Goal: Find specific page/section: Find specific page/section

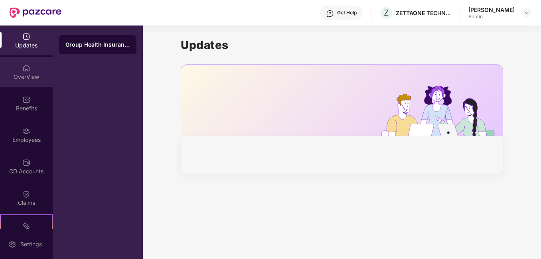
click at [22, 66] on img at bounding box center [26, 68] width 8 height 8
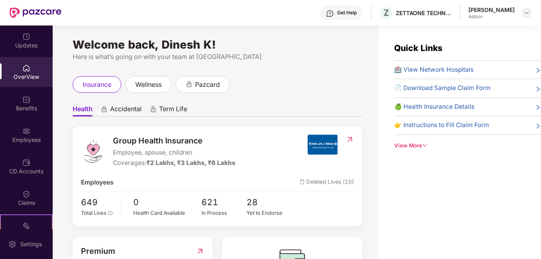
click at [526, 14] on img at bounding box center [527, 13] width 6 height 6
click at [256, 93] on div "insurance wellness pazcard" at bounding box center [218, 84] width 290 height 17
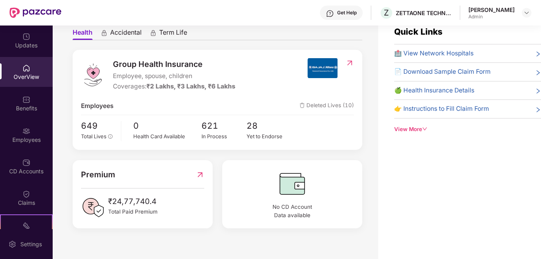
scroll to position [26, 0]
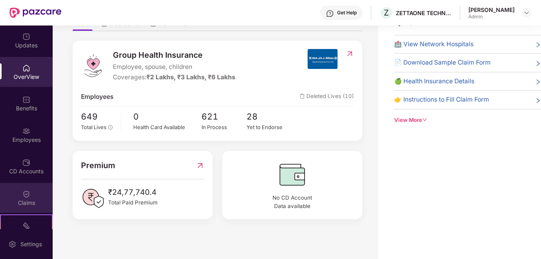
click at [22, 196] on img at bounding box center [26, 194] width 8 height 8
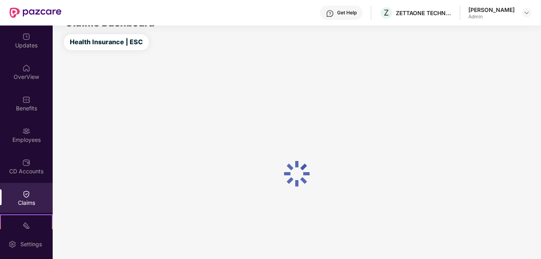
scroll to position [26, 0]
